Goal: Navigation & Orientation: Find specific page/section

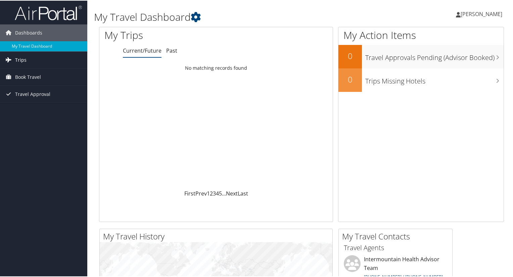
click at [24, 63] on span "Trips" at bounding box center [20, 59] width 11 height 17
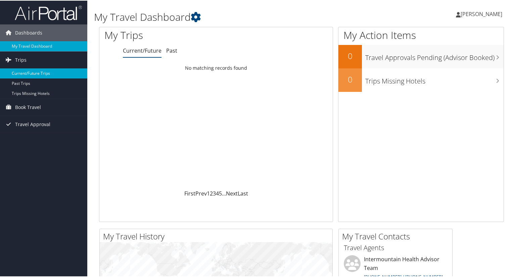
click at [28, 75] on link "Current/Future Trips" at bounding box center [43, 73] width 87 height 10
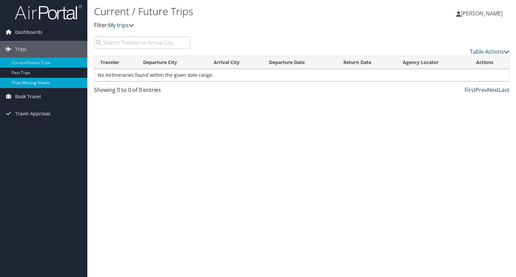
click at [27, 85] on link "Trips Missing Hotels" at bounding box center [43, 83] width 87 height 10
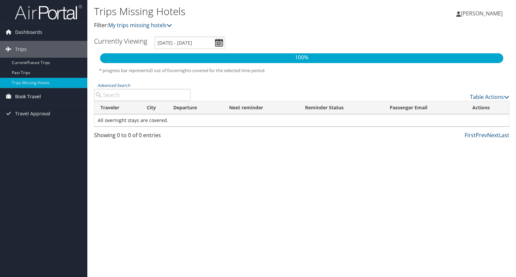
click at [23, 96] on span "Book Travel" at bounding box center [28, 96] width 26 height 17
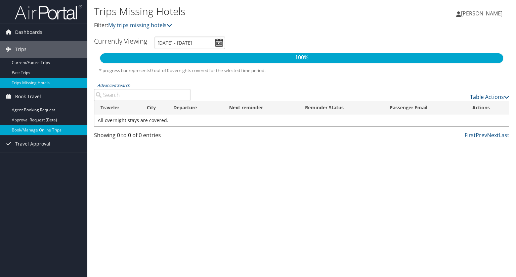
click at [24, 130] on link "Book/Manage Online Trips" at bounding box center [43, 130] width 87 height 10
